Goal: Find specific page/section: Find specific page/section

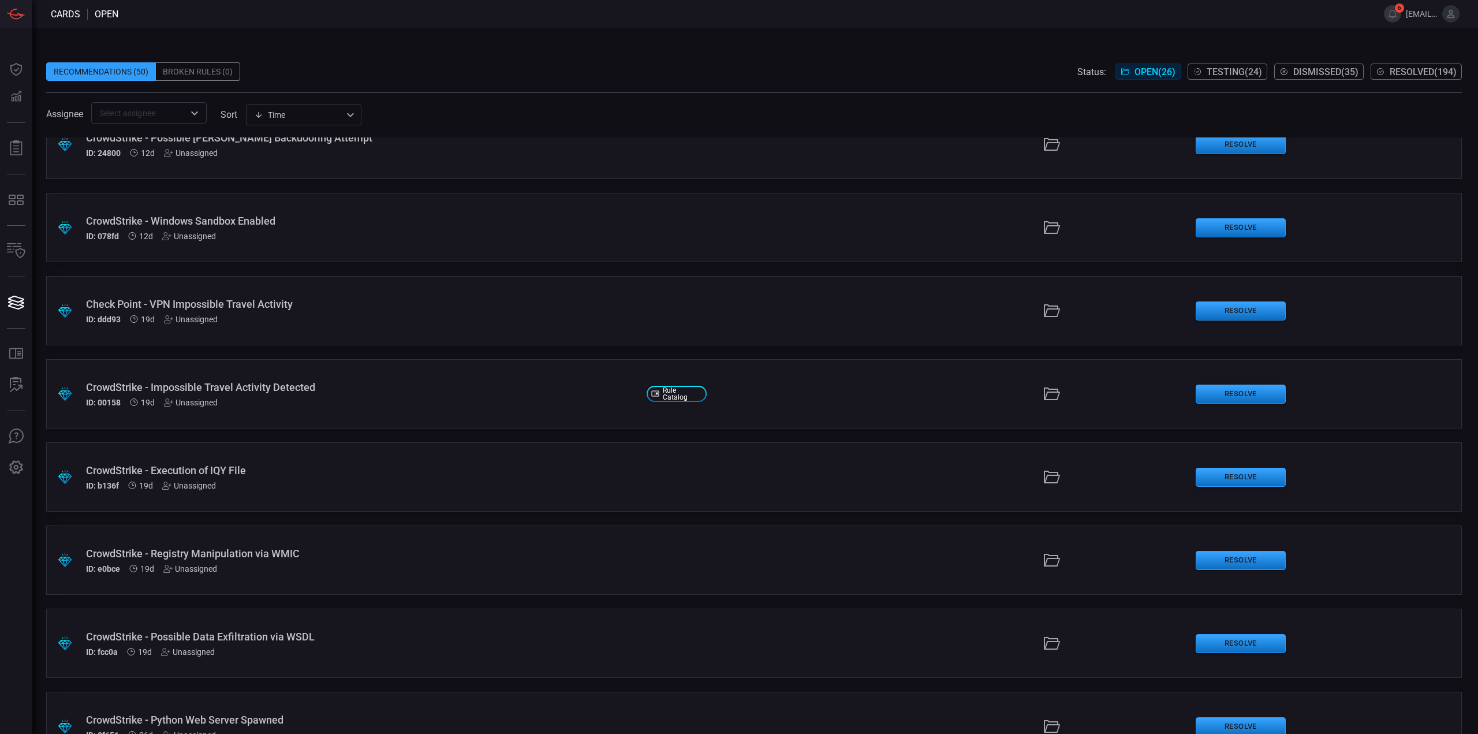
scroll to position [1039, 0]
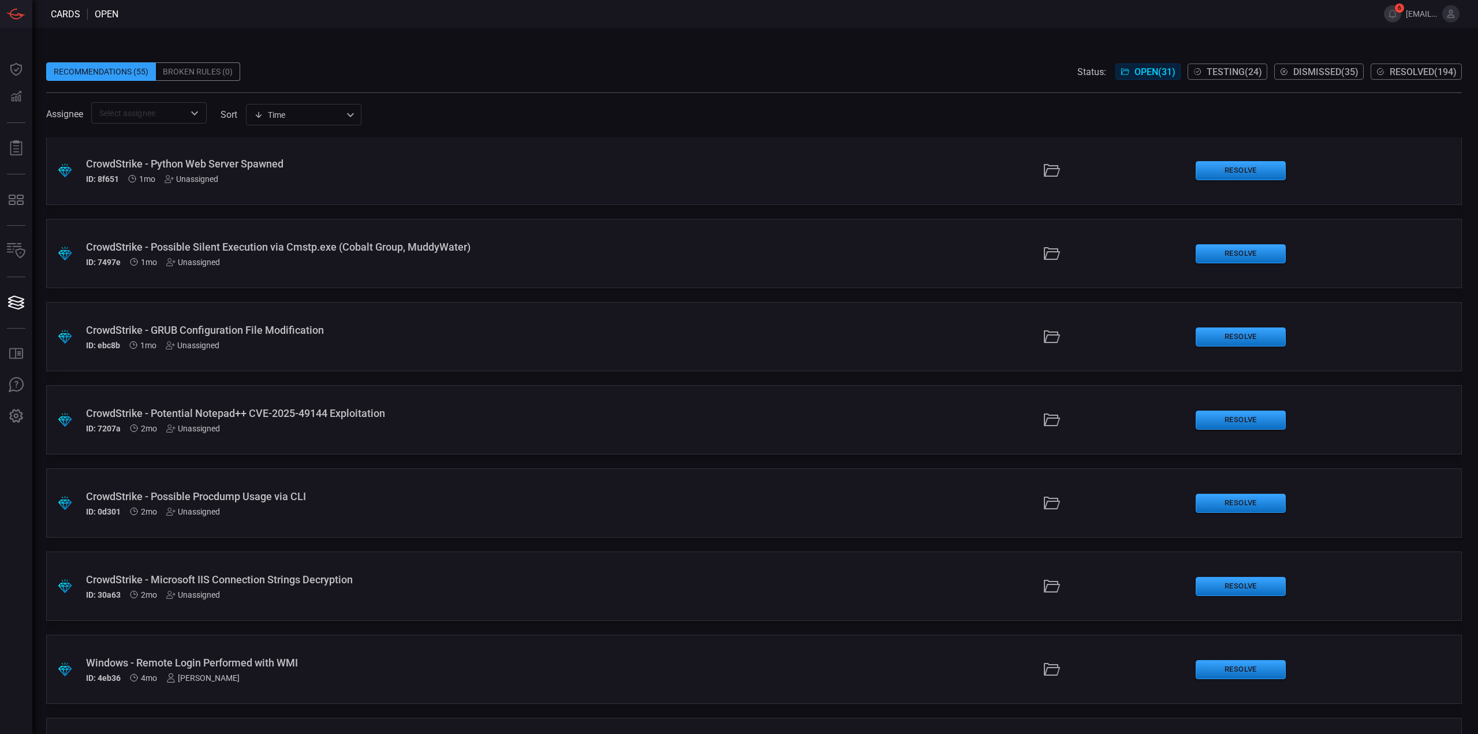
scroll to position [1559, 0]
